Goal: Task Accomplishment & Management: Manage account settings

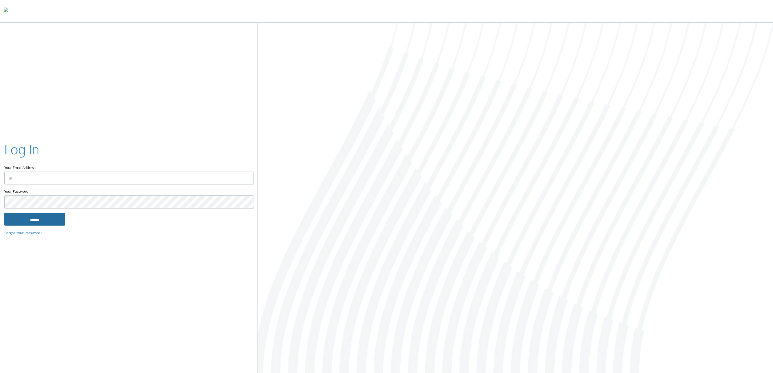
type input "**********"
click at [25, 221] on input "******" at bounding box center [34, 219] width 61 height 13
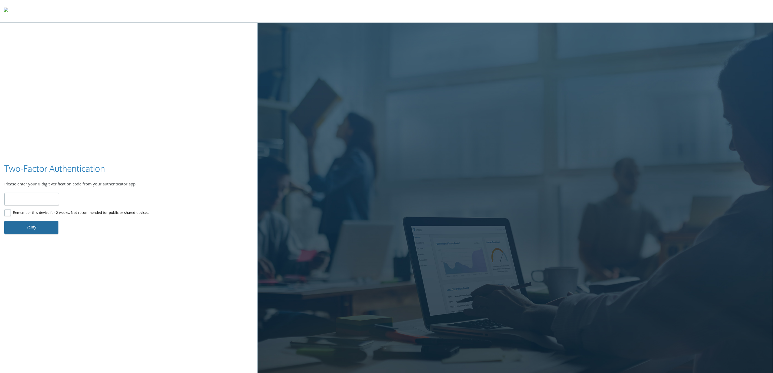
type input "******"
